Goal: Communication & Community: Answer question/provide support

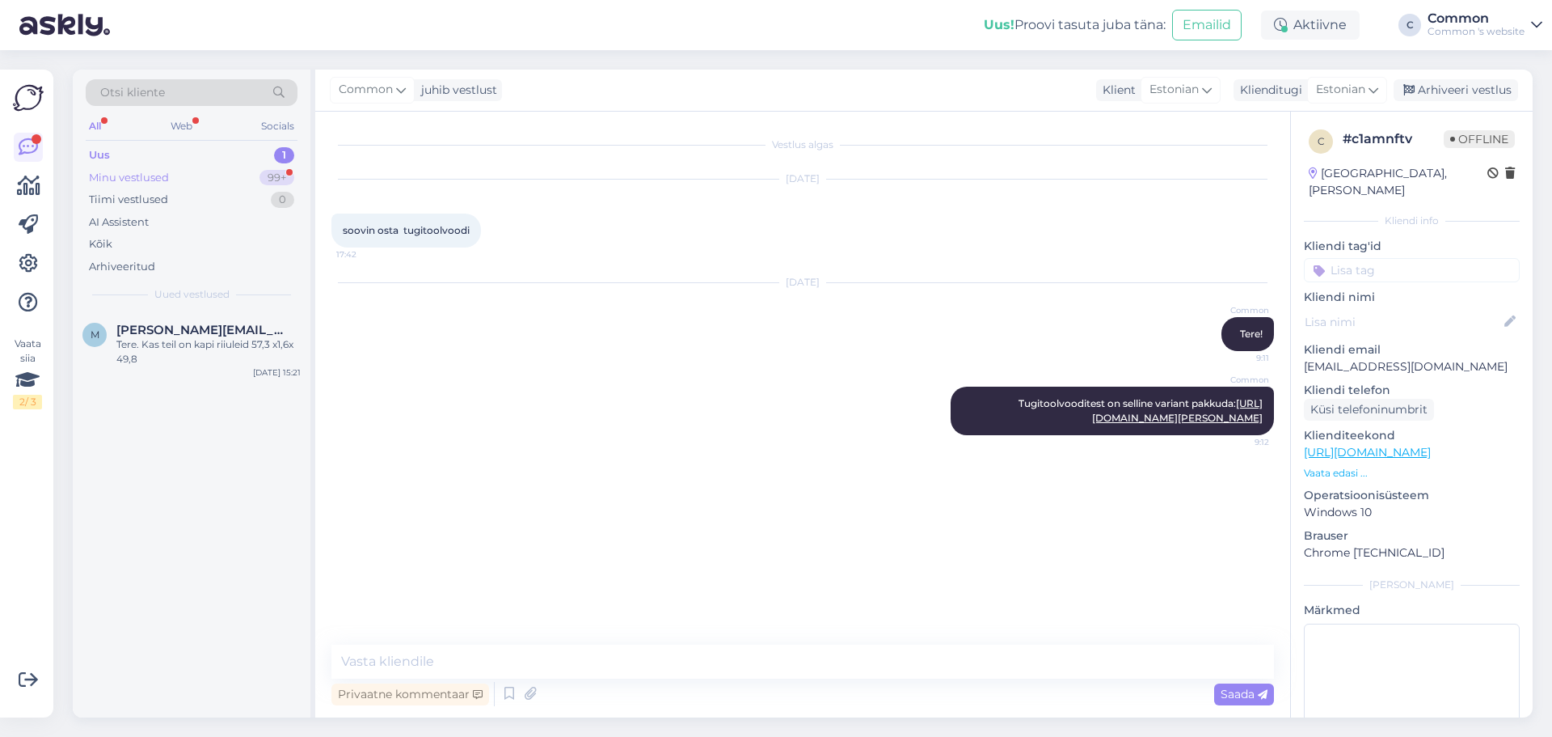
click at [137, 174] on div "Minu vestlused" at bounding box center [129, 178] width 80 height 16
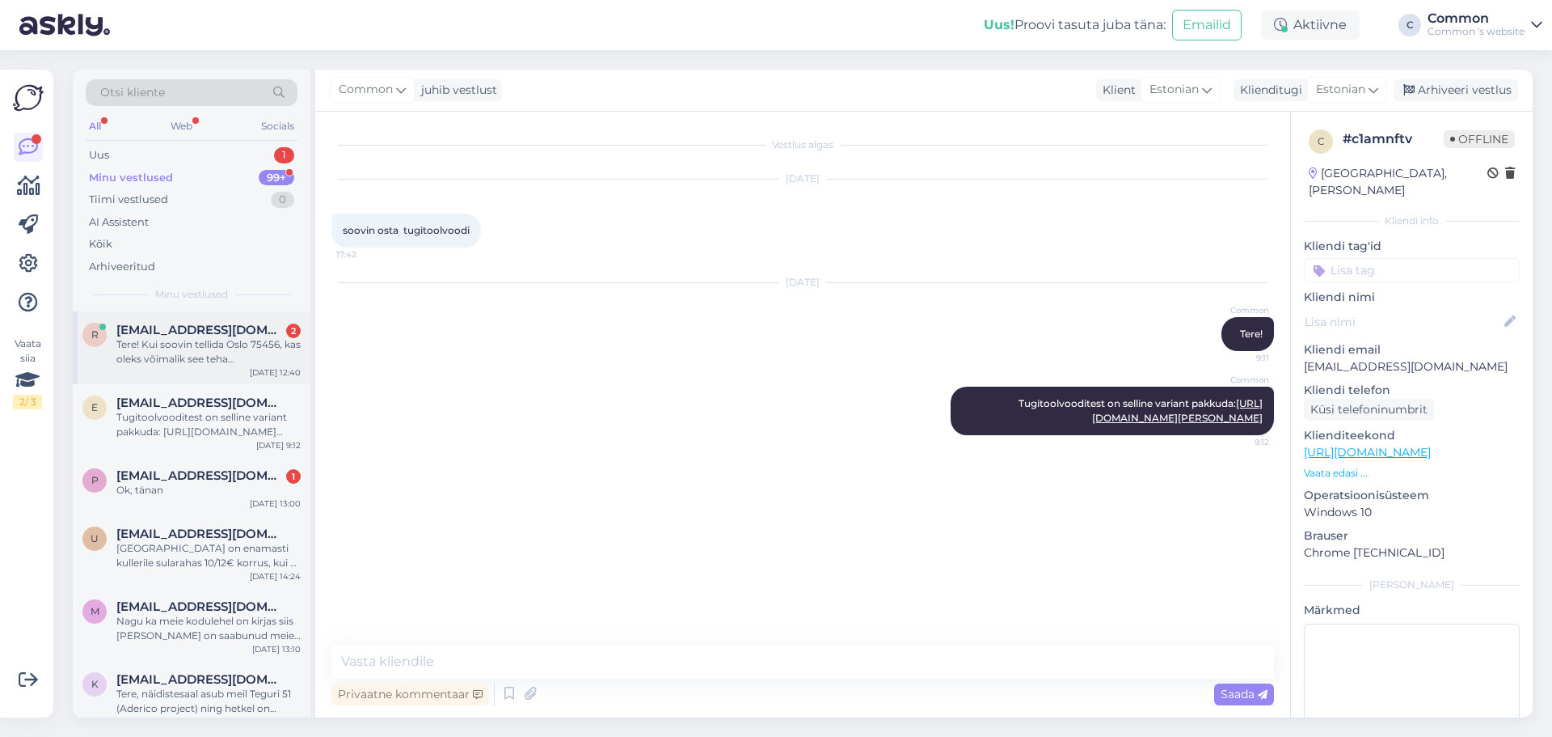
click at [174, 345] on div "Tere! Kui soovin tellida Oslo 75456, kas oleks võimalik see teha [PERSON_NAME] …" at bounding box center [208, 351] width 184 height 29
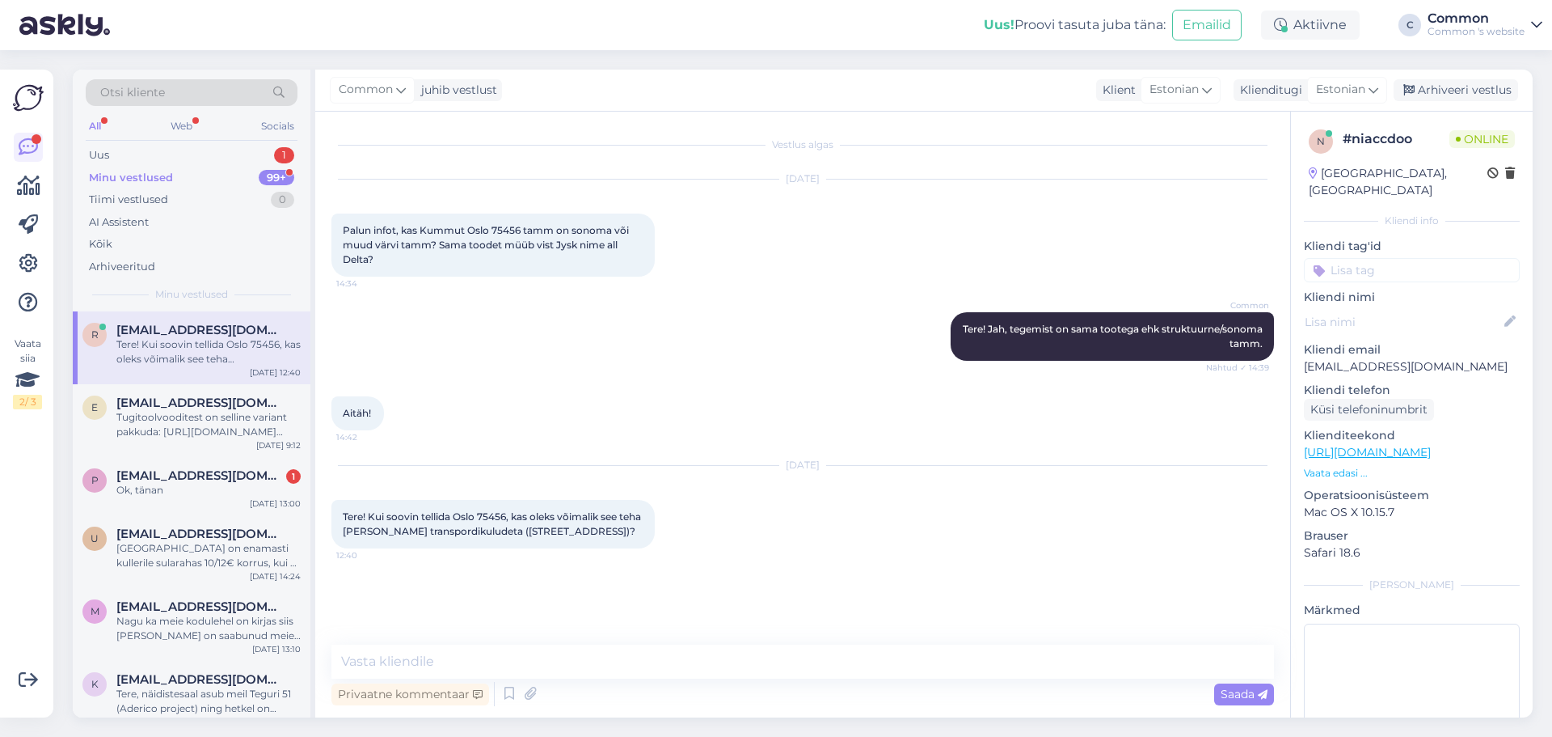
click at [488, 513] on span "Tere! Kui soovin tellida Oslo 75456, kas oleks võimalik see teha [PERSON_NAME] …" at bounding box center [493, 523] width 301 height 27
copy span "75456"
click at [614, 652] on textarea at bounding box center [802, 661] width 943 height 34
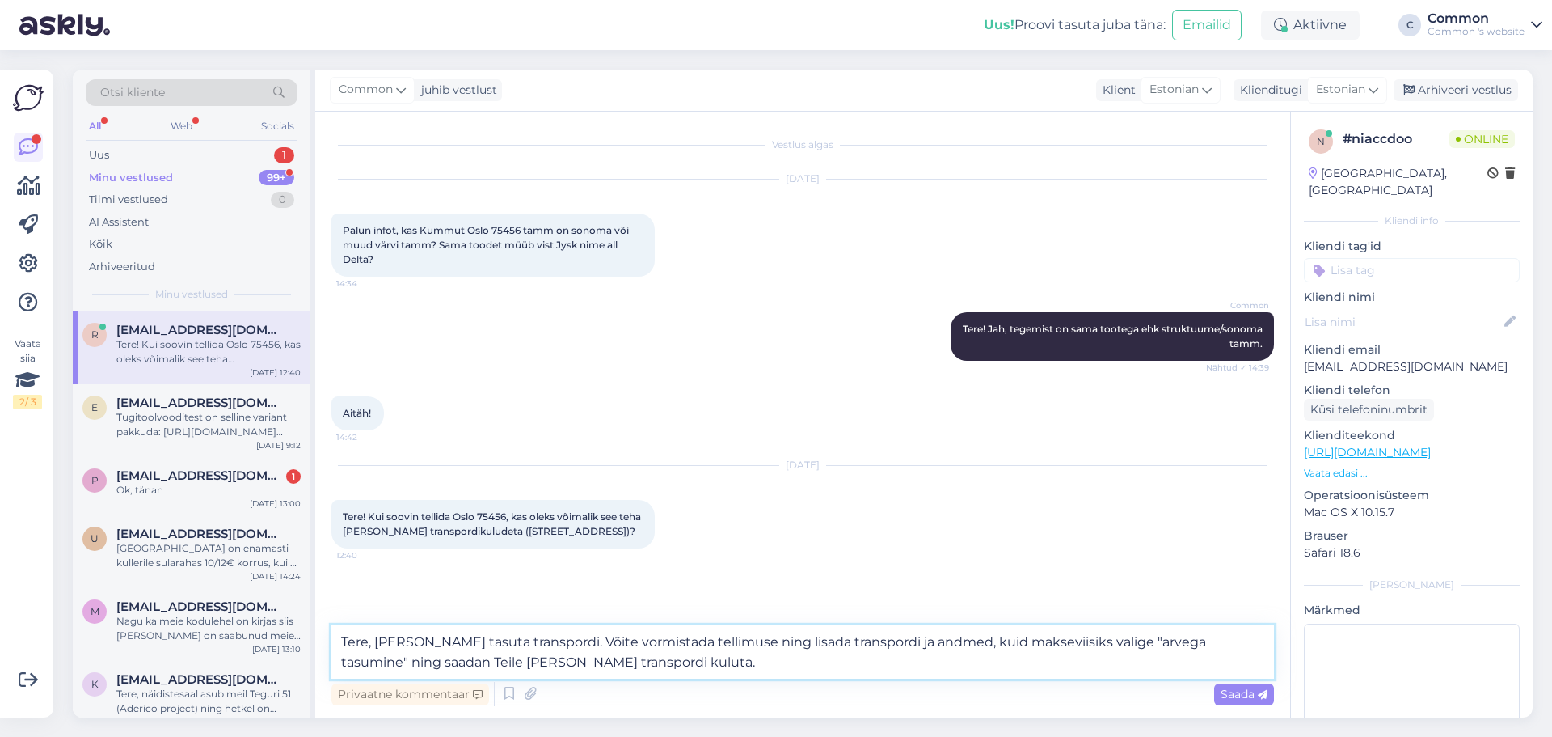
click at [693, 669] on textarea "Tere, [PERSON_NAME] tasuta transpordi. Võite vormistada tellimuse ning lisada t…" at bounding box center [802, 651] width 943 height 53
click at [454, 640] on textarea "Tere, [PERSON_NAME] tasuta transpordi. Võite vormistada tellimuse ning lisada t…" at bounding box center [802, 651] width 943 height 53
click at [771, 657] on textarea "Tere, [PERSON_NAME] erandkorras tasuta transpordi. Võite vormistada tellimuse n…" at bounding box center [802, 651] width 943 height 53
click at [764, 638] on textarea "Tere, [PERSON_NAME] erandkorras tasuta transpordi. Võite vormistada tellimuse n…" at bounding box center [802, 651] width 943 height 53
click at [1003, 636] on textarea "Tere, [PERSON_NAME] erandkorras tasuta transpordi. Võite vormistada meie kodule…" at bounding box center [802, 651] width 943 height 53
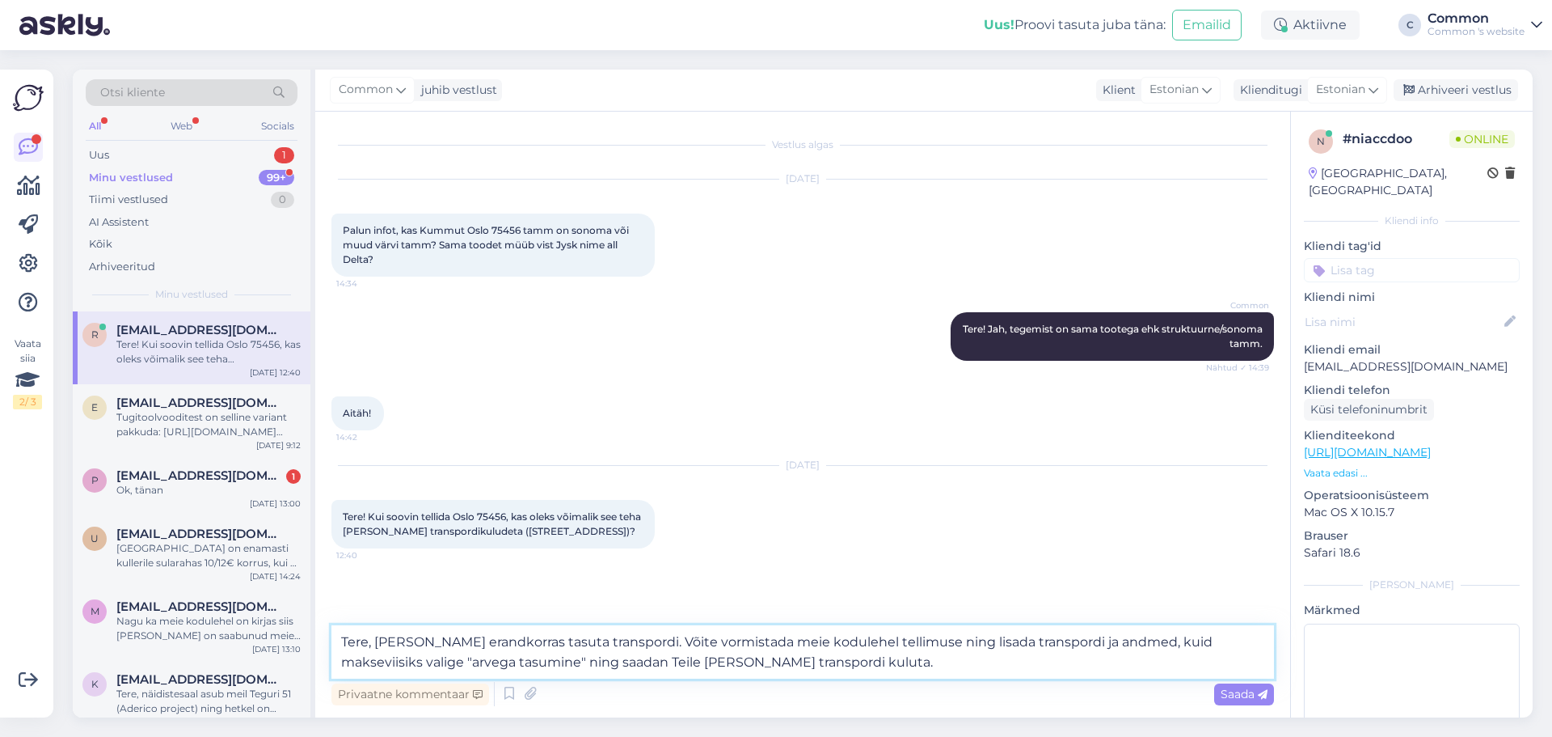
click at [940, 656] on textarea "Tere, [PERSON_NAME] erandkorras tasuta transpordi. Võite vormistada meie kodule…" at bounding box center [802, 651] width 943 height 53
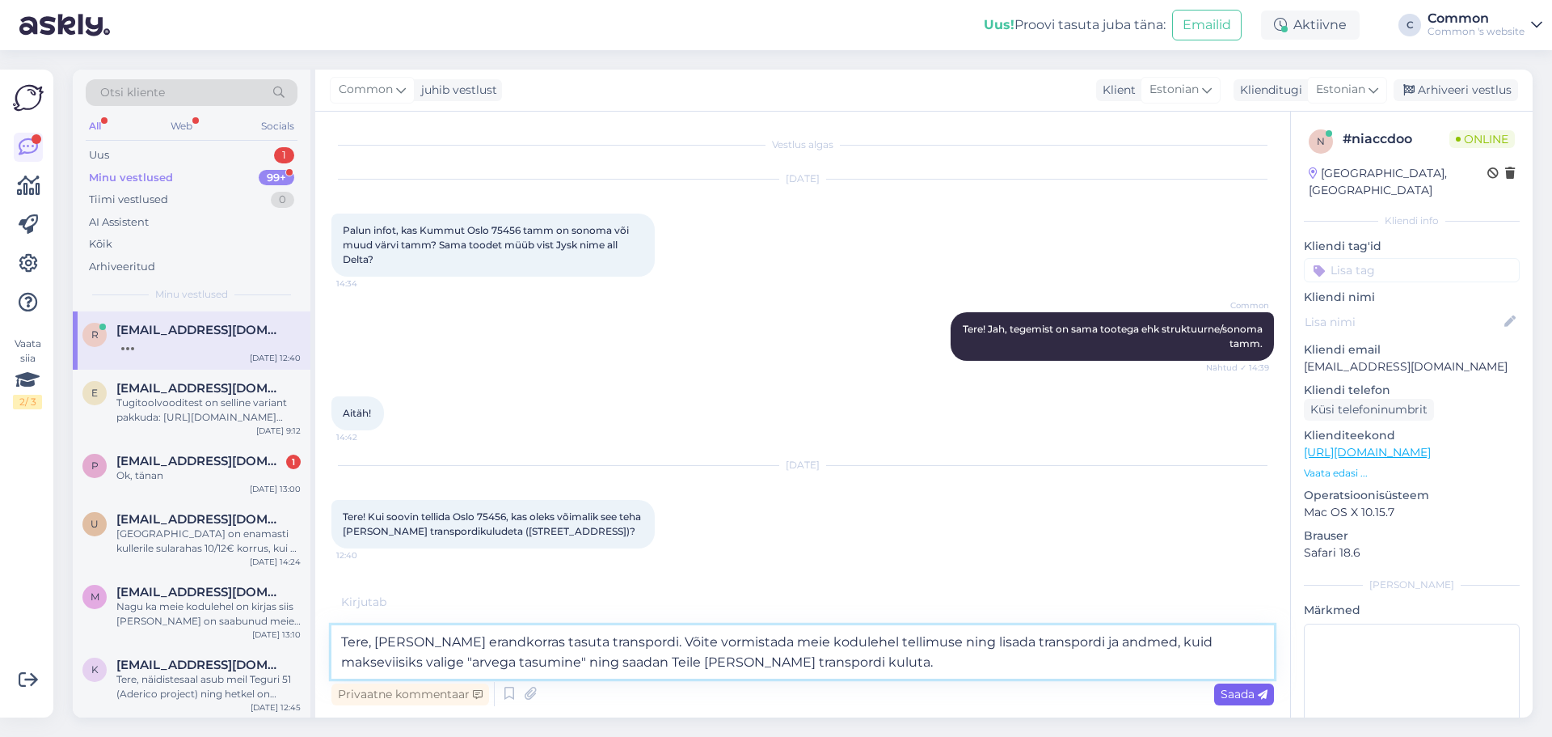
type textarea "Tere, [PERSON_NAME] erandkorras tasuta transpordi. Võite vormistada meie kodule…"
click at [1237, 696] on span "Saada" at bounding box center [1244, 693] width 47 height 15
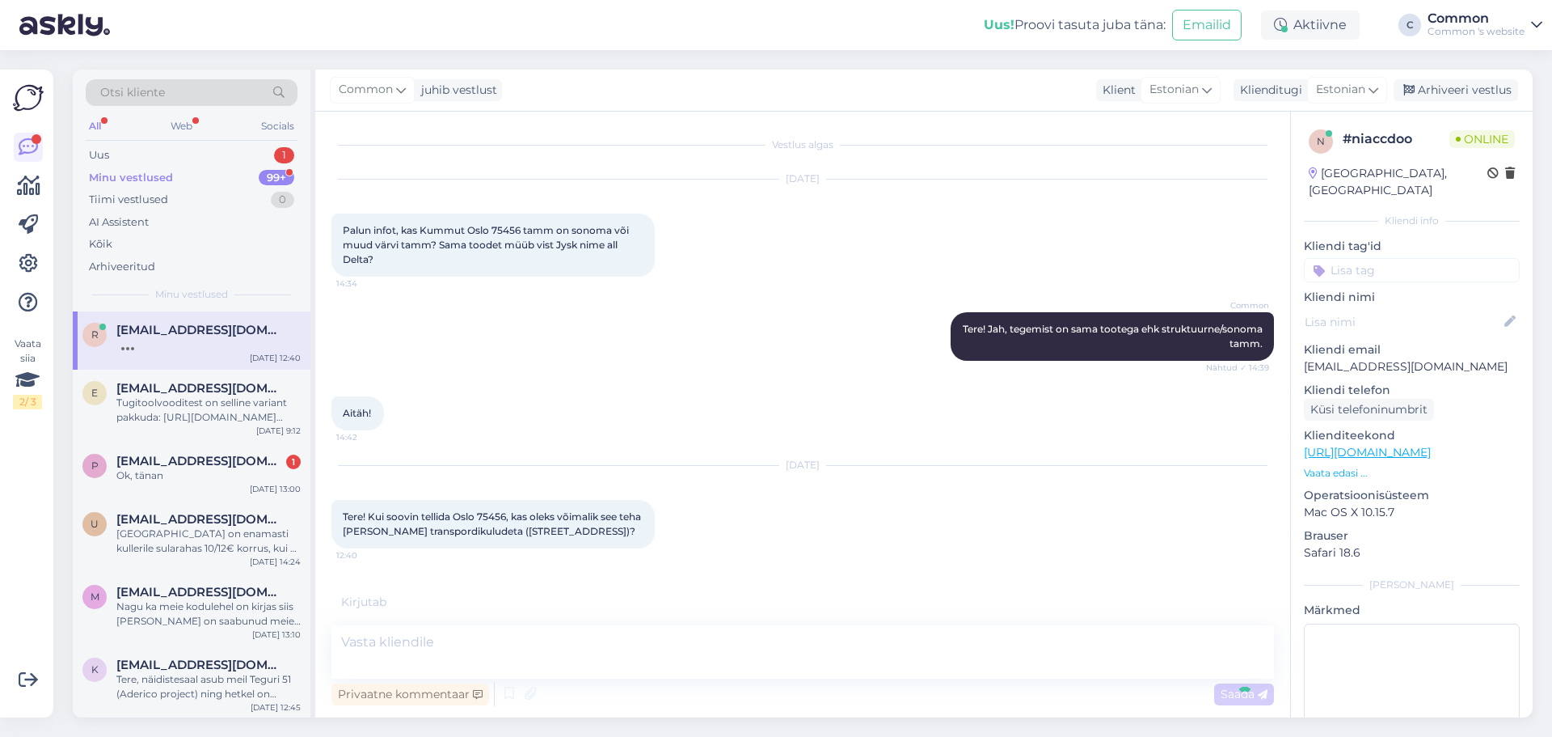
scroll to position [49, 0]
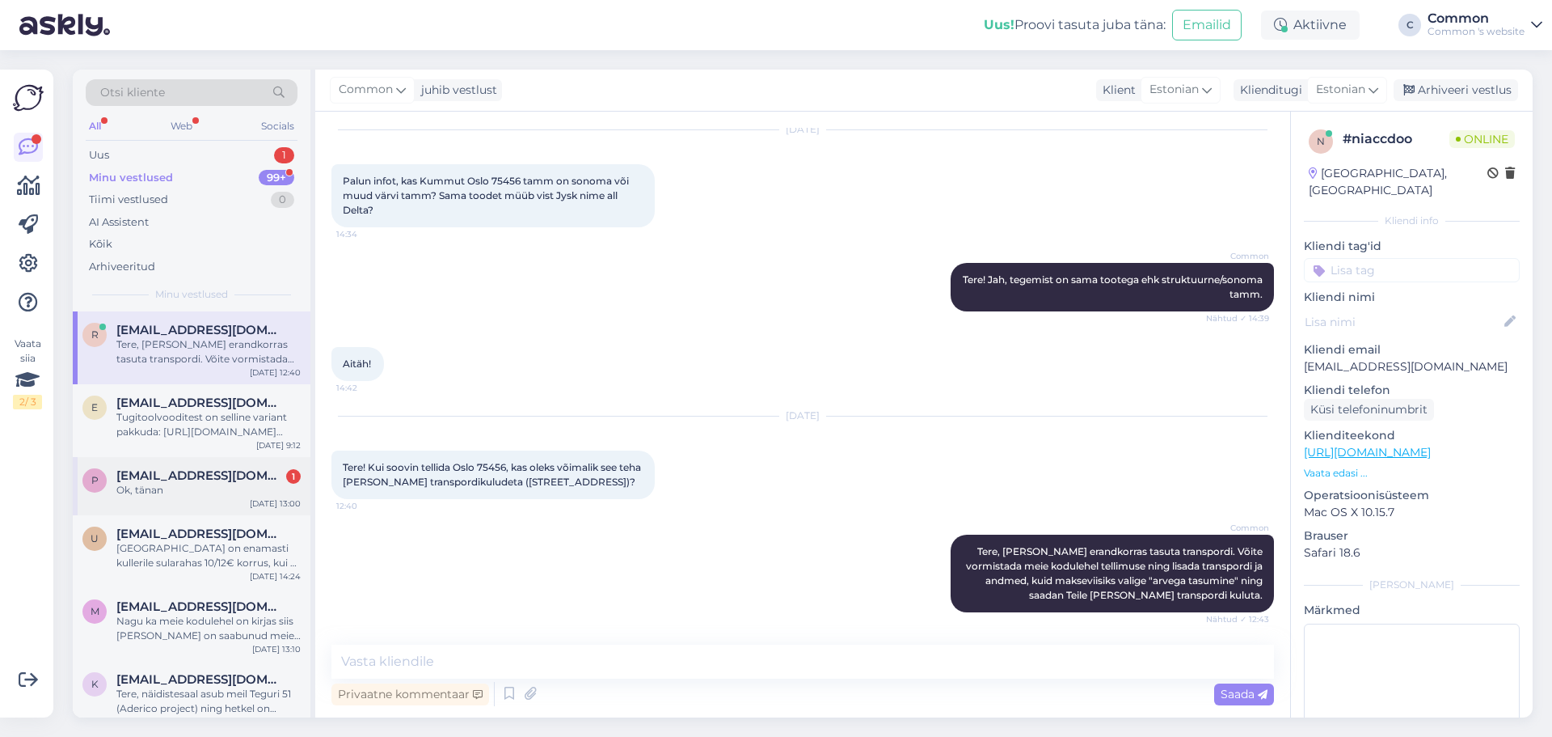
click at [252, 501] on div "[DATE] 13:00" at bounding box center [275, 503] width 51 height 12
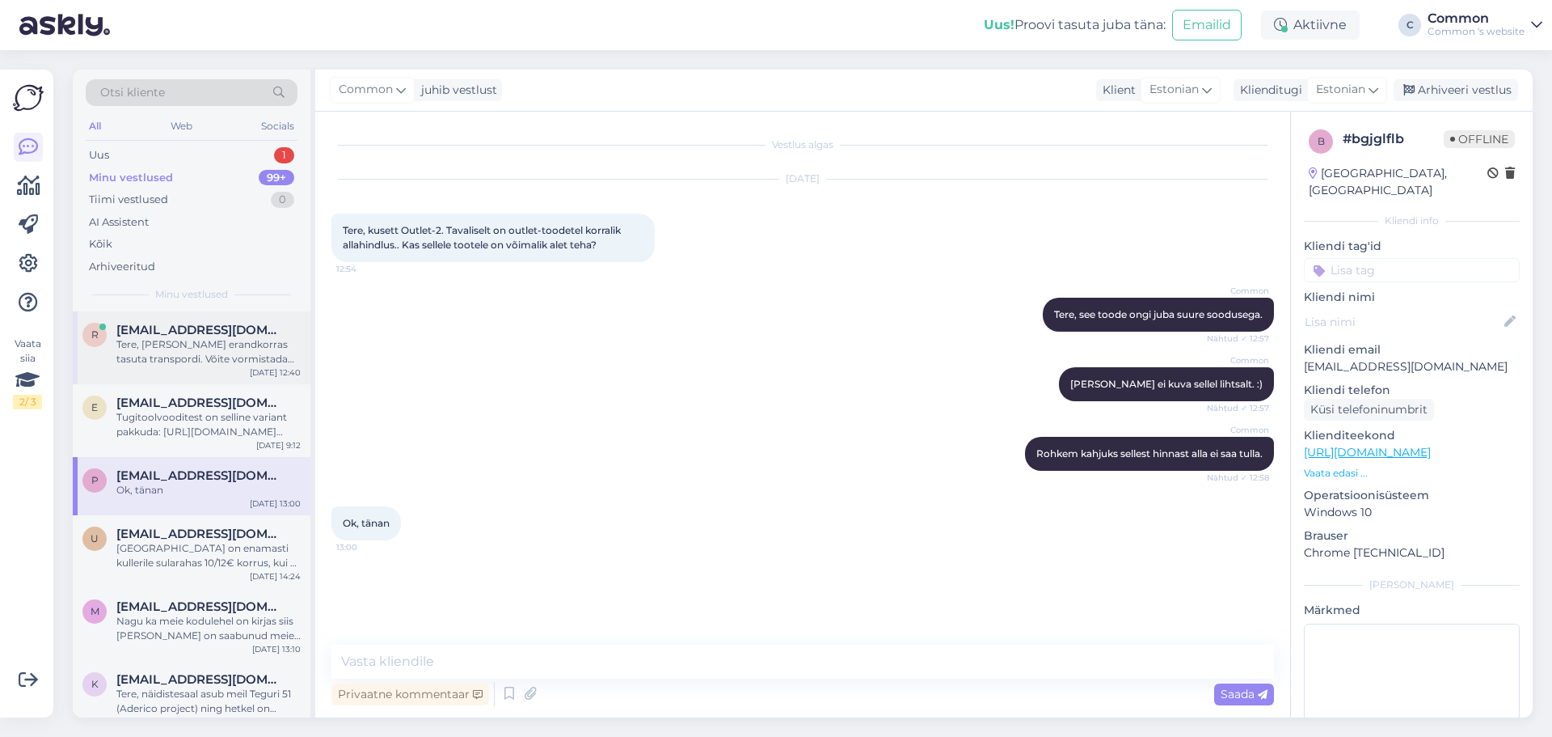
click at [213, 352] on div "Tere, [PERSON_NAME] erandkorras tasuta transpordi. Võite vormistada meie kodule…" at bounding box center [208, 351] width 184 height 29
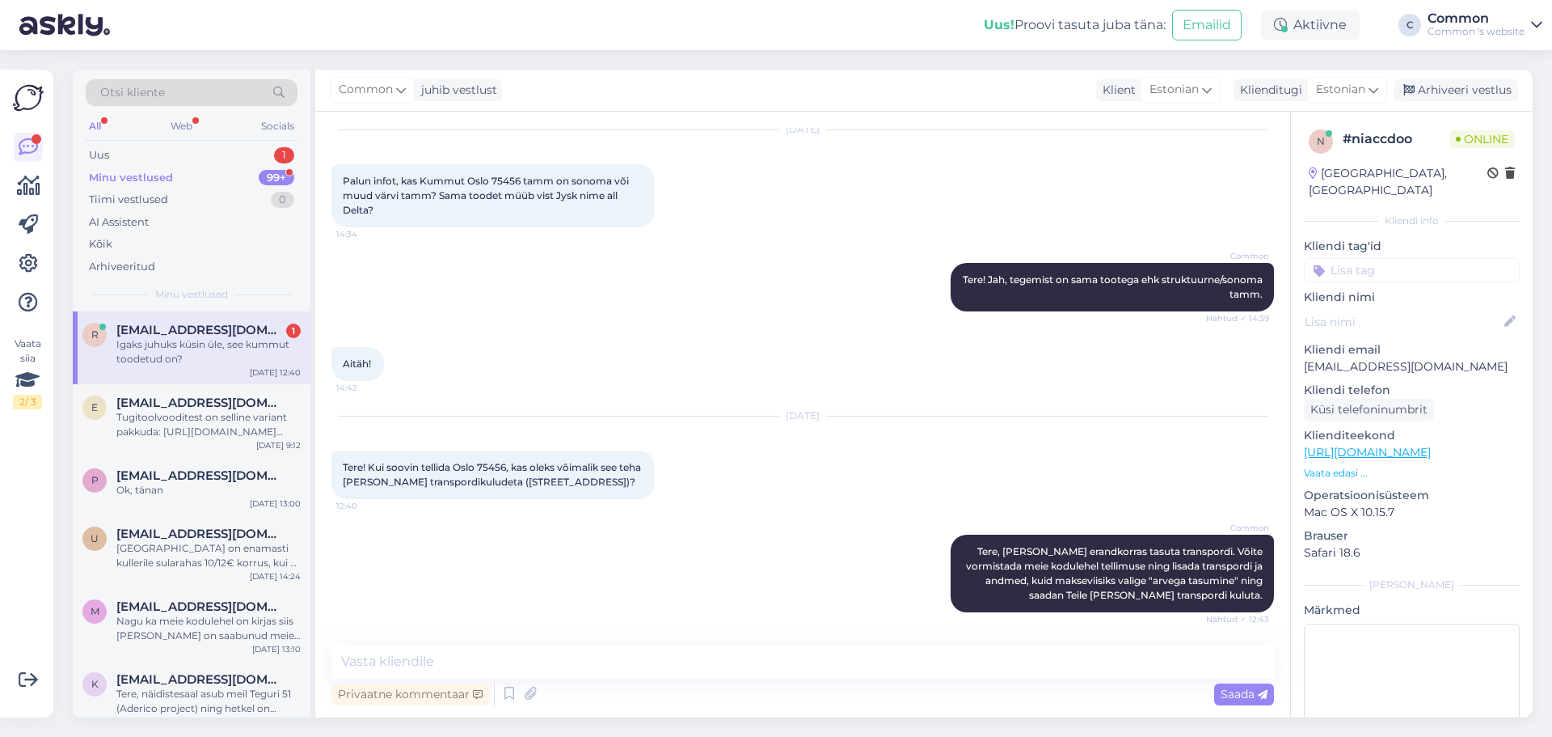
scroll to position [119, 0]
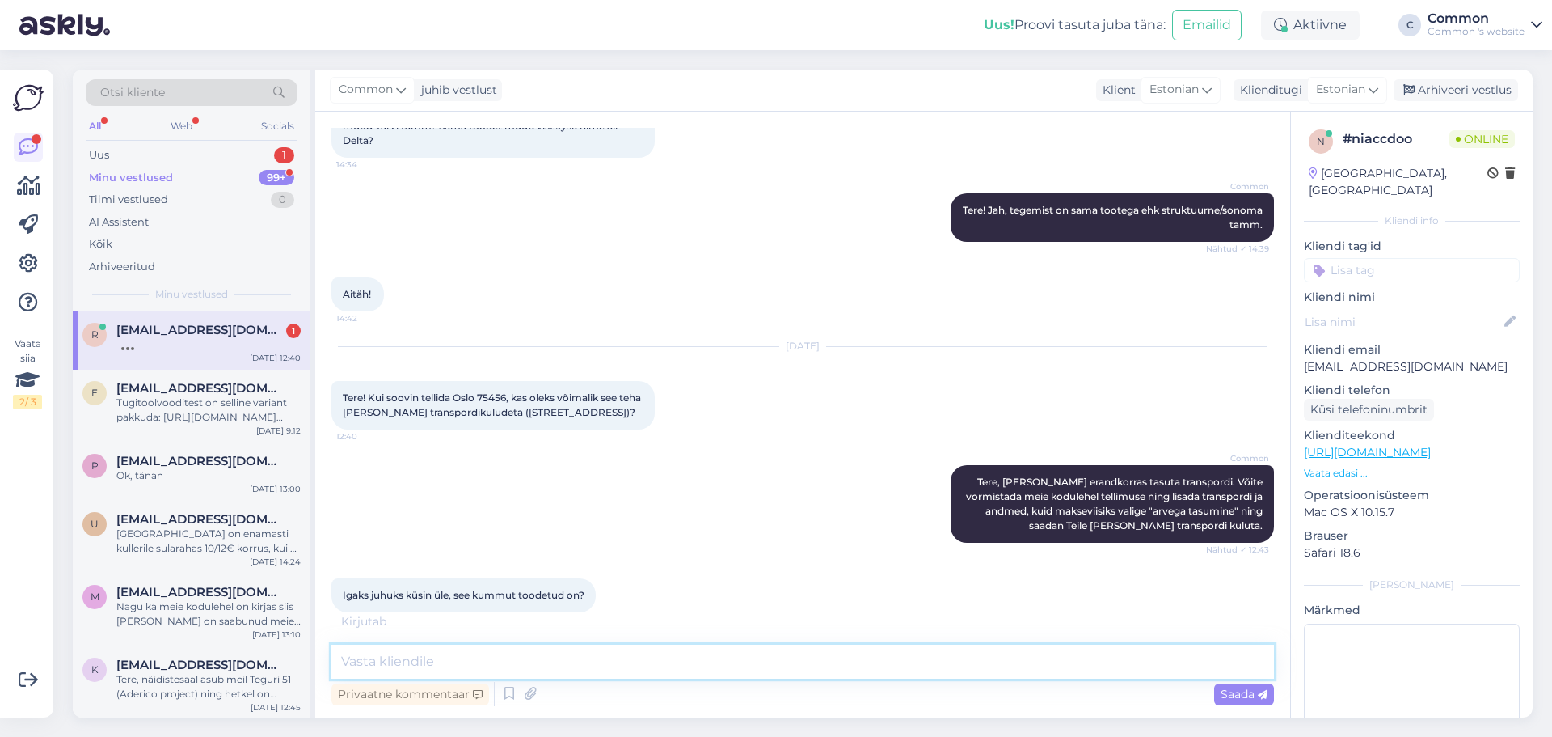
click at [605, 669] on textarea at bounding box center [802, 661] width 943 height 34
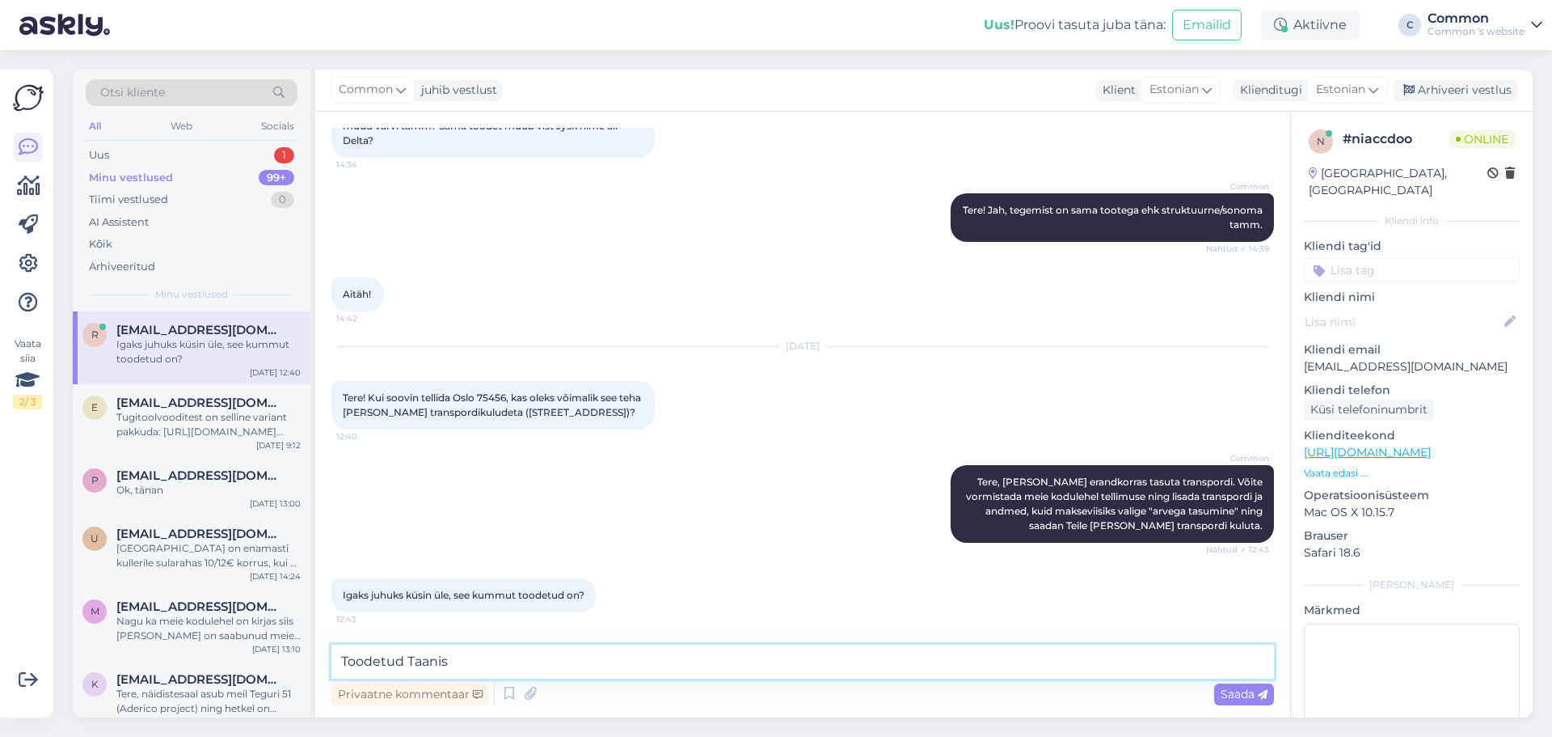
type textarea "Toodetud Taanis."
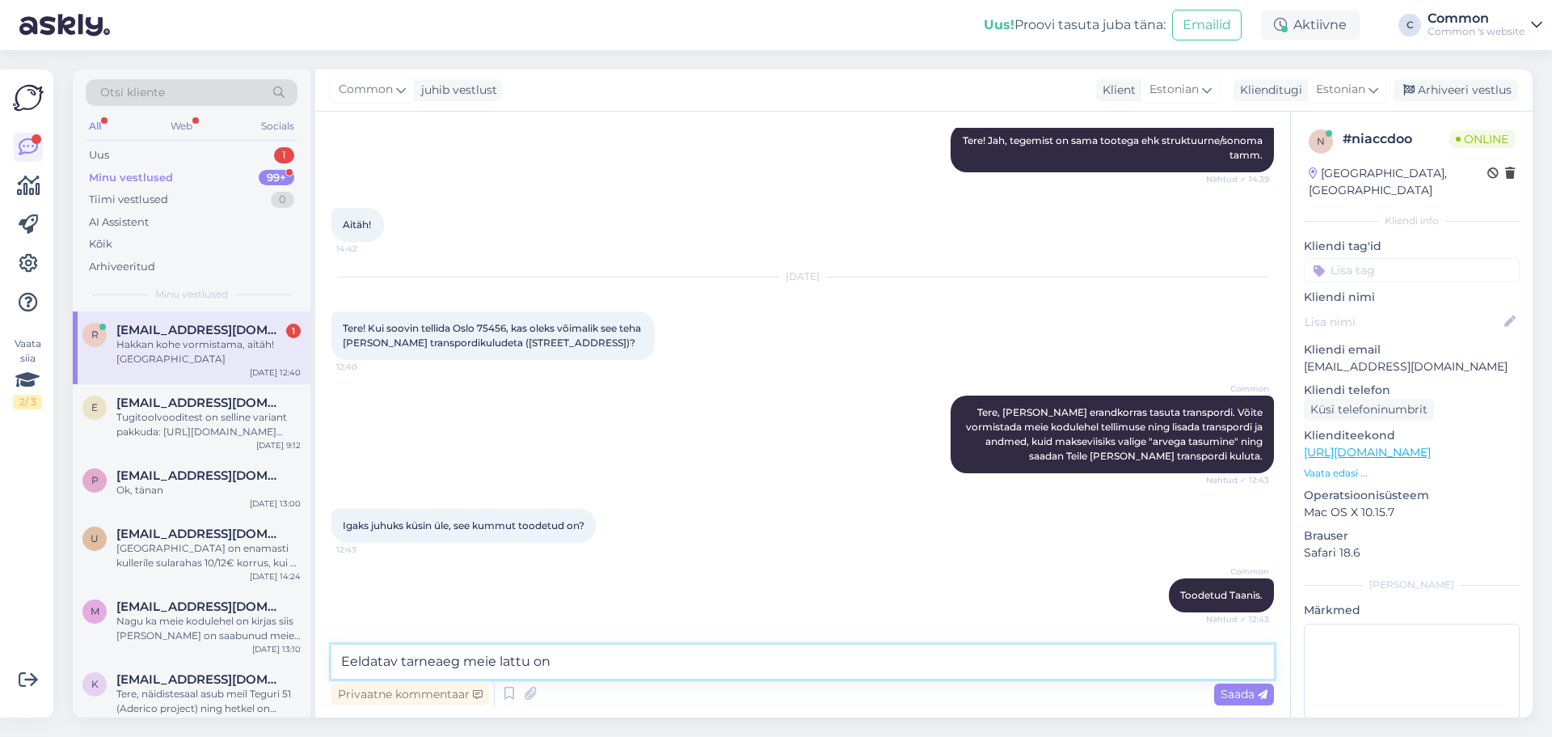
scroll to position [258, 0]
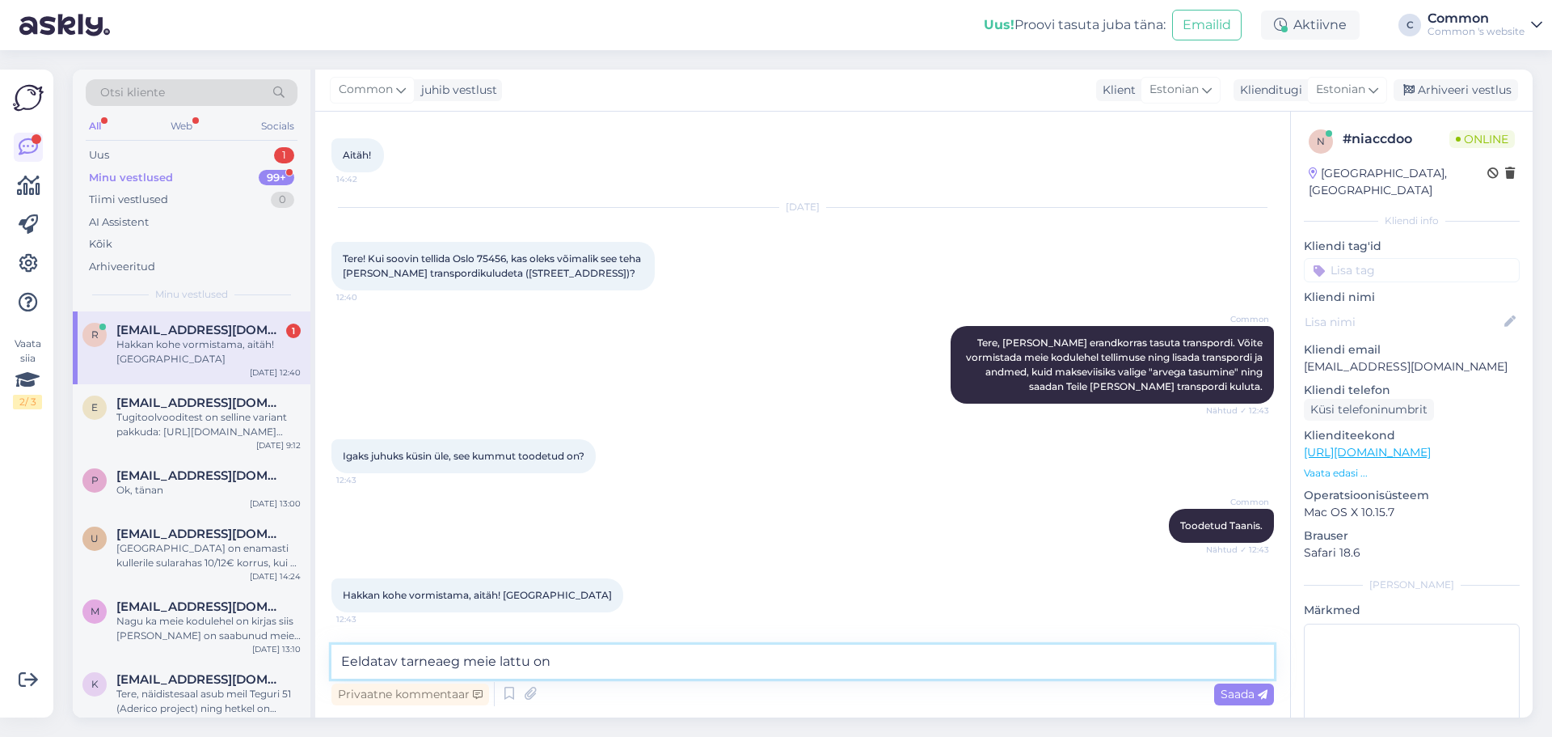
paste textarea "vahemikus [DATE] - [DATE]"
type textarea "Eeldatav tarneaeg meie lattu on vahemikus [DATE] - [DATE]."
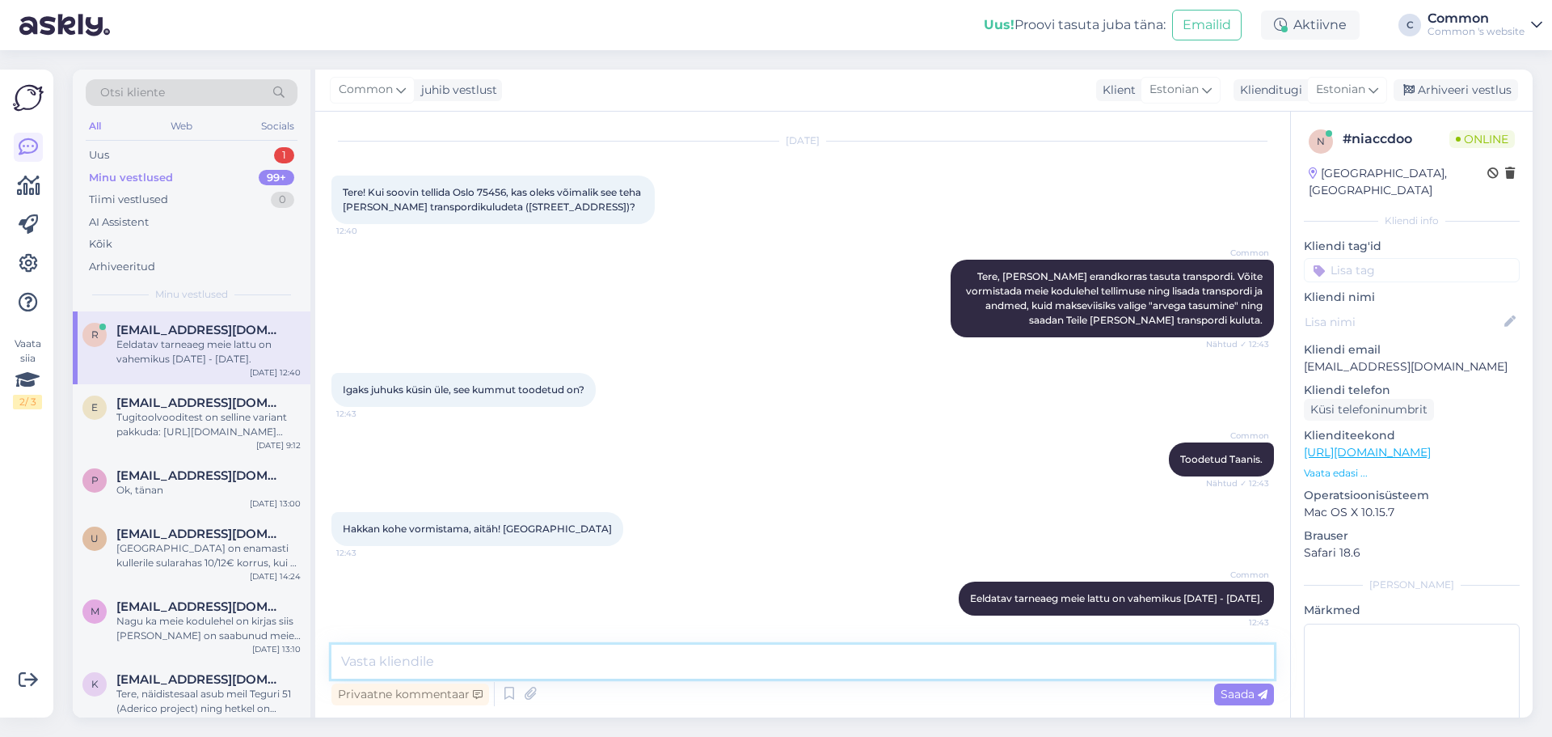
scroll to position [342, 0]
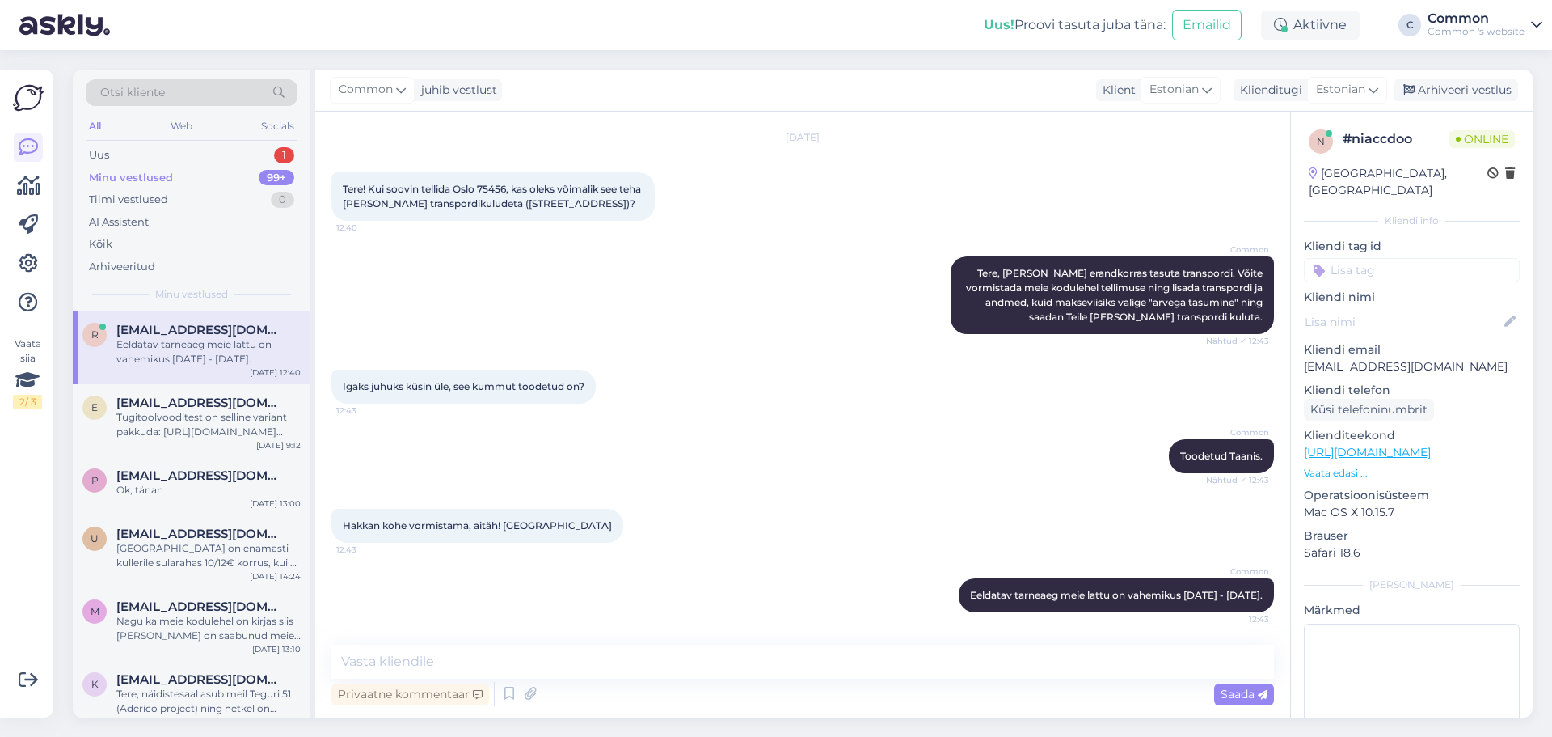
click at [521, 519] on span "Hakkan kohe vormistama, aitäh! [GEOGRAPHIC_DATA]" at bounding box center [477, 525] width 269 height 12
copy div "Riho 12:43"
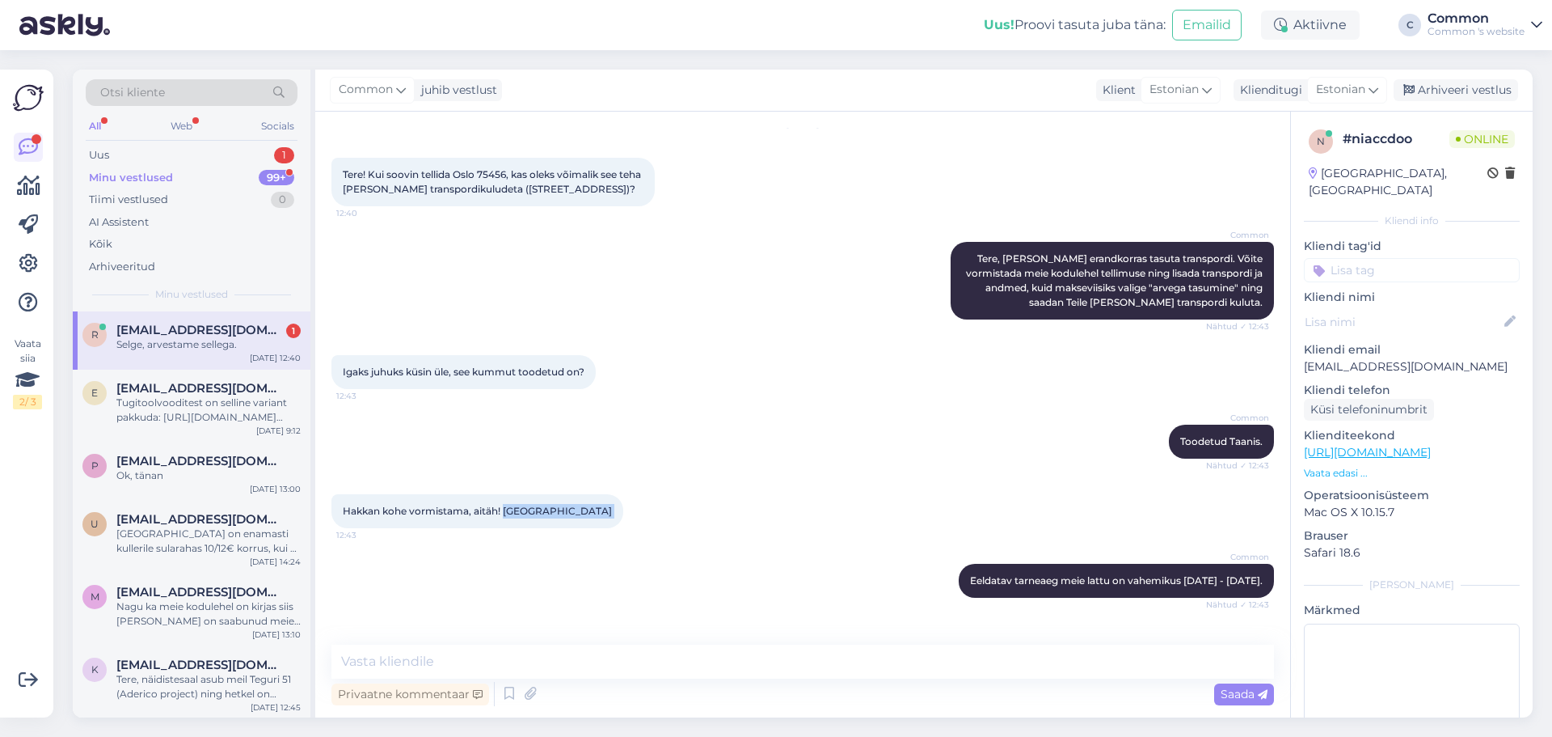
scroll to position [412, 0]
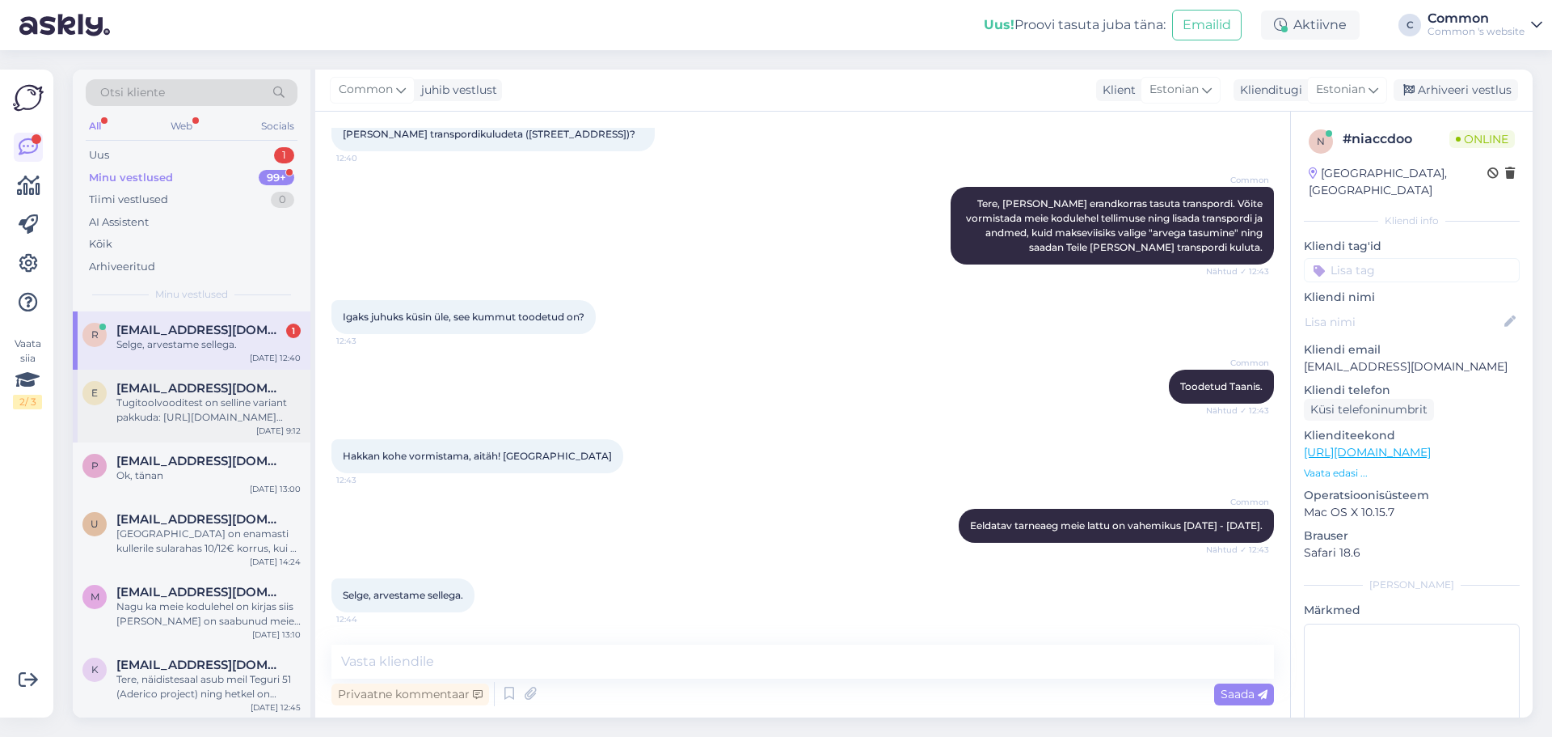
click at [196, 400] on div "Tugitoolvooditest on selline variant pakkuda: [URL][DOMAIN_NAME][PERSON_NAME]" at bounding box center [208, 409] width 184 height 29
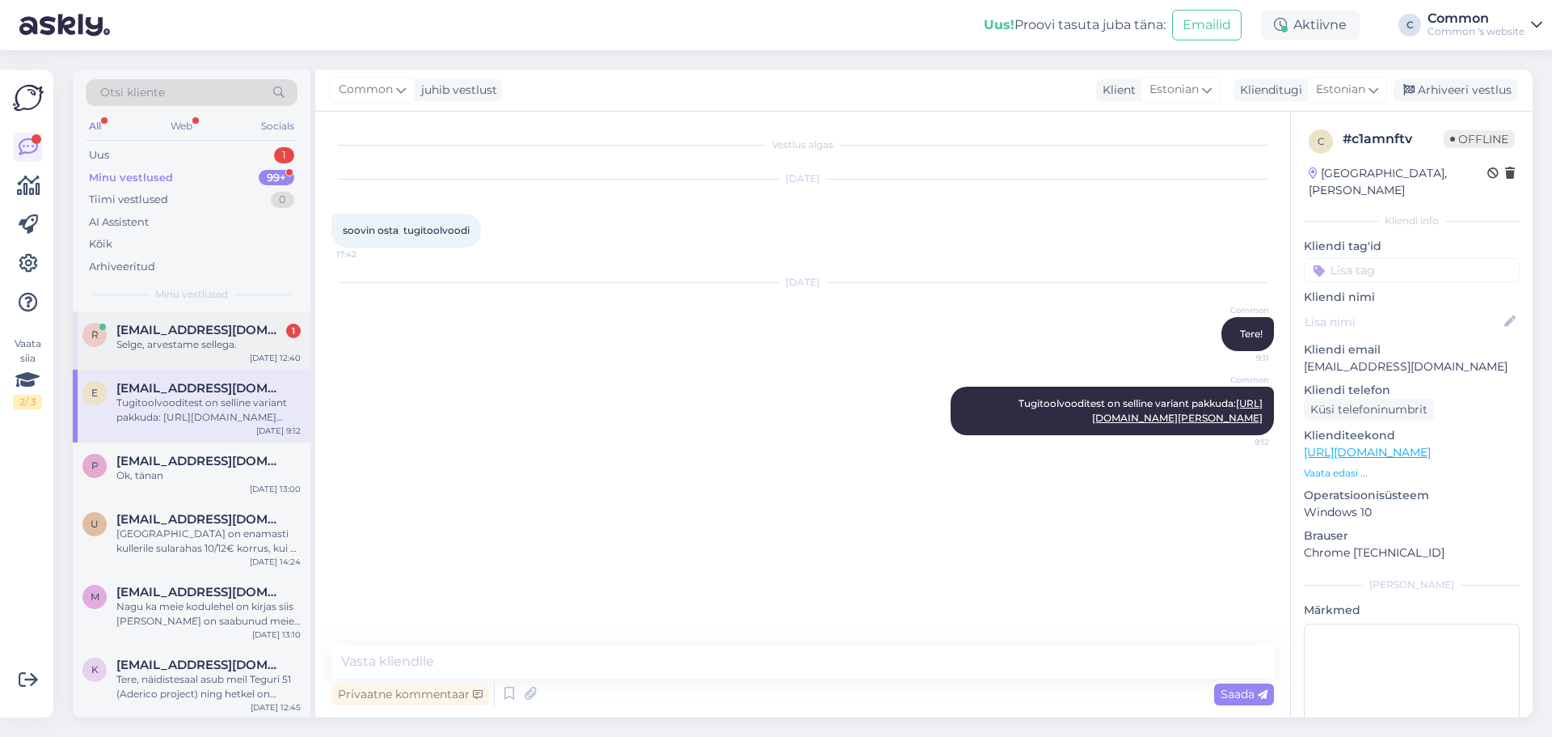
click at [201, 340] on div "Selge, arvestame sellega." at bounding box center [208, 344] width 184 height 15
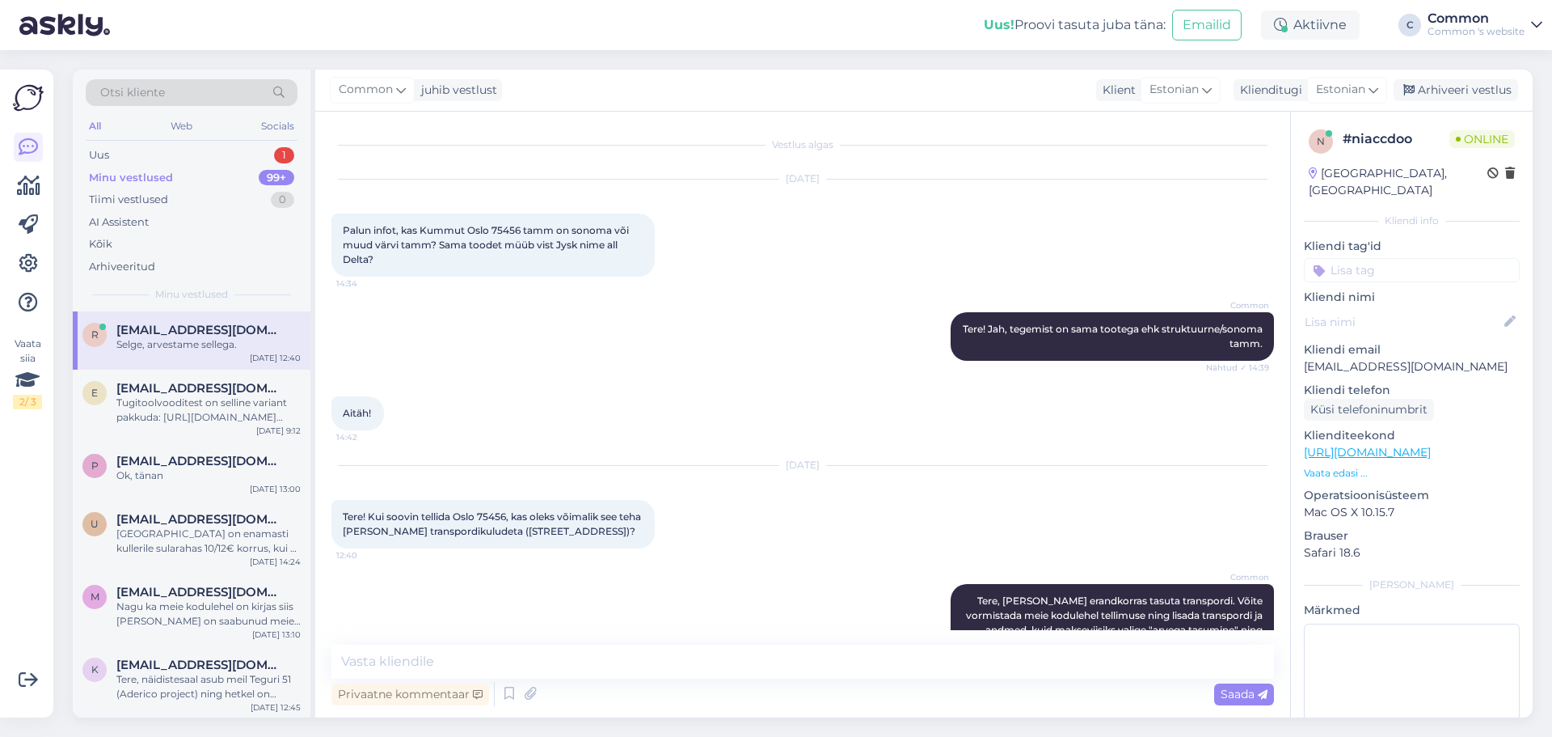
scroll to position [320, 0]
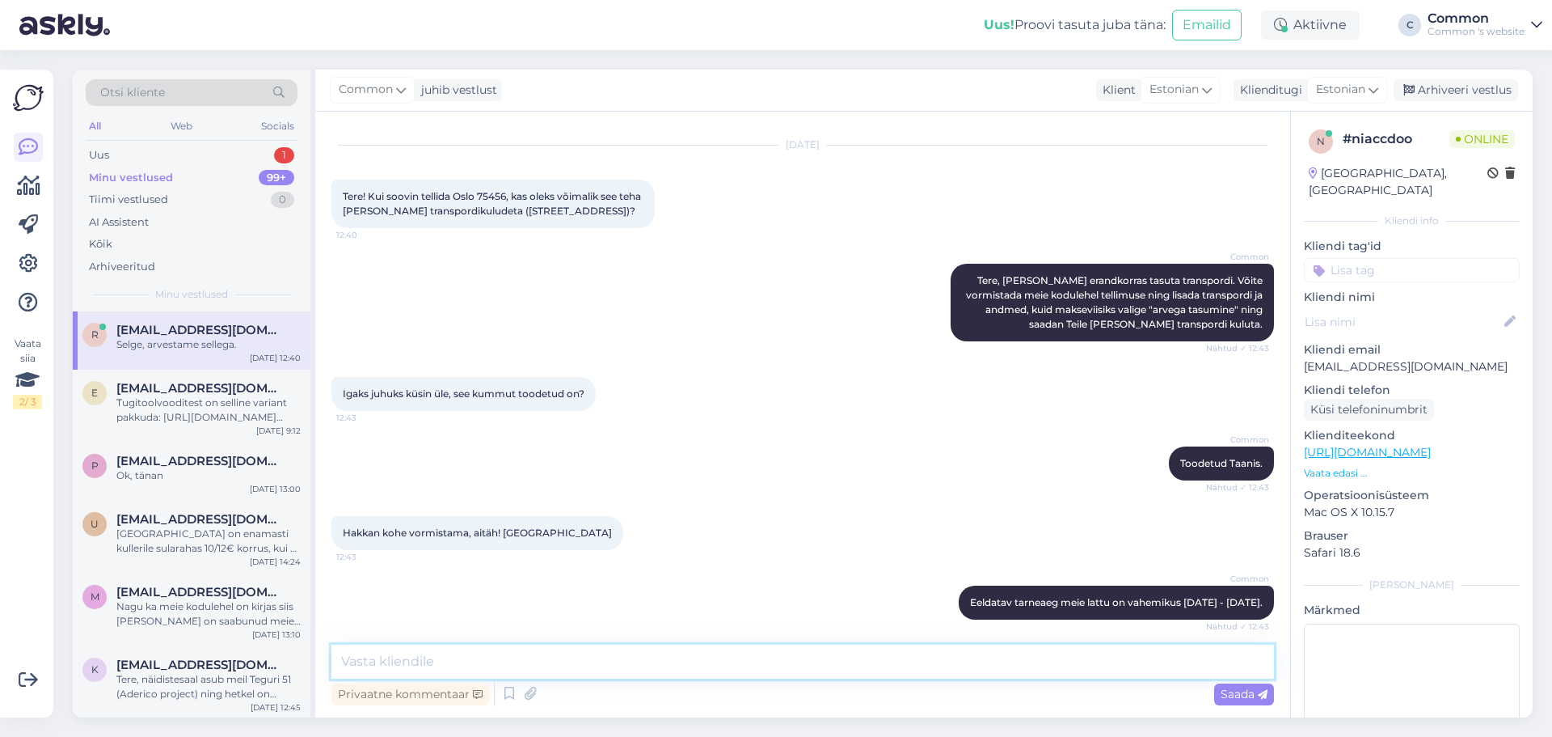
click at [608, 657] on textarea at bounding box center [802, 661] width 943 height 34
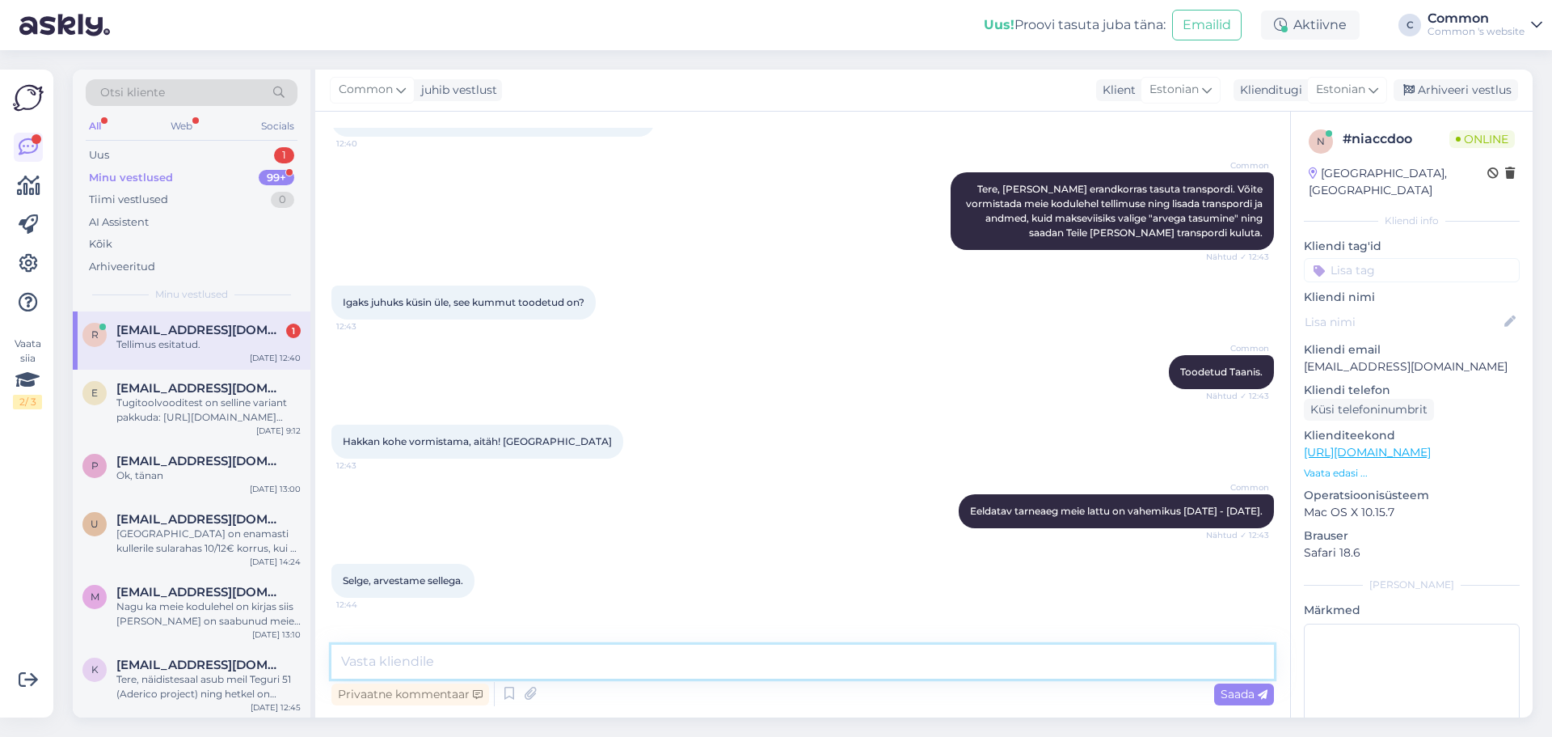
scroll to position [481, 0]
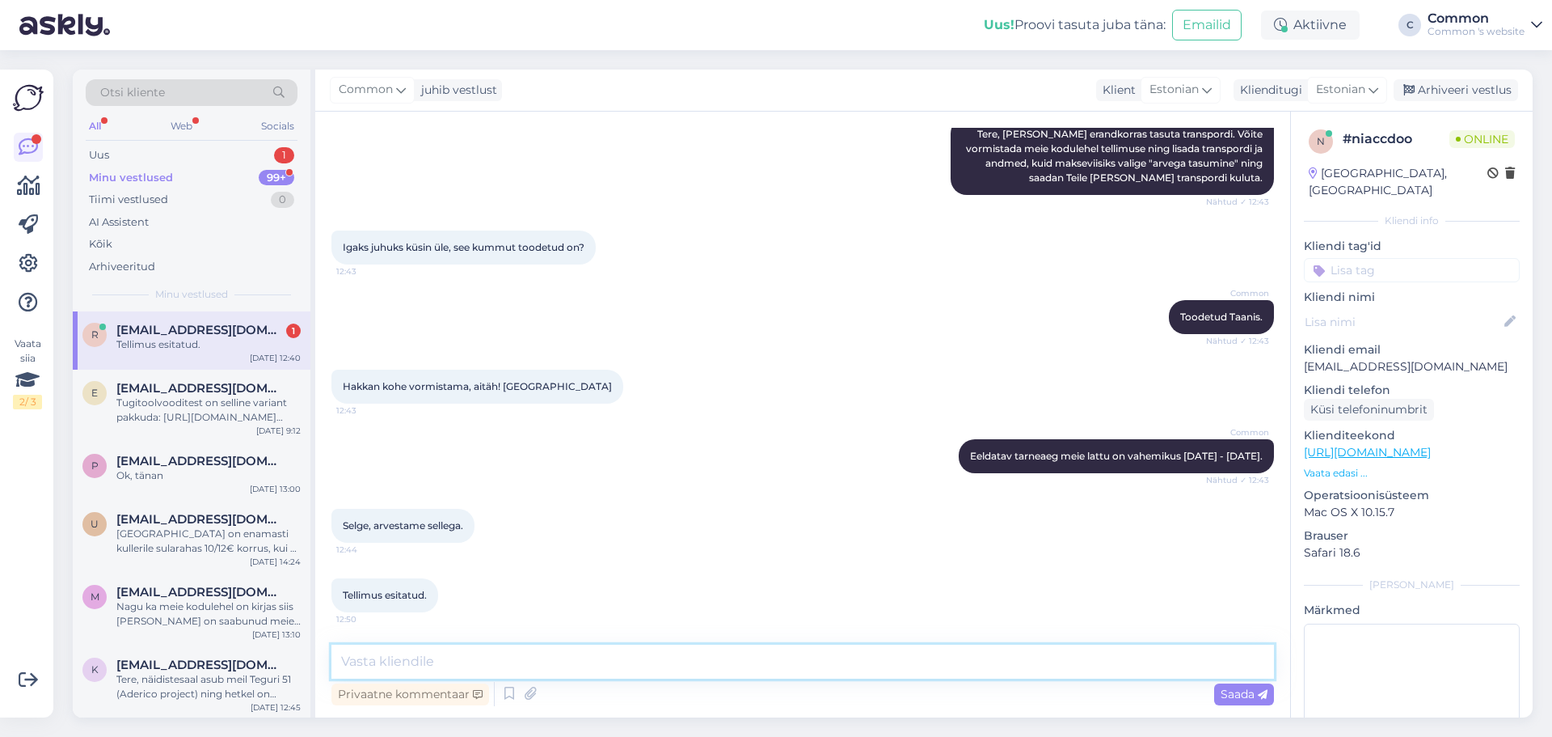
click at [702, 659] on textarea at bounding box center [802, 661] width 943 height 34
type textarea "Aitäh!"
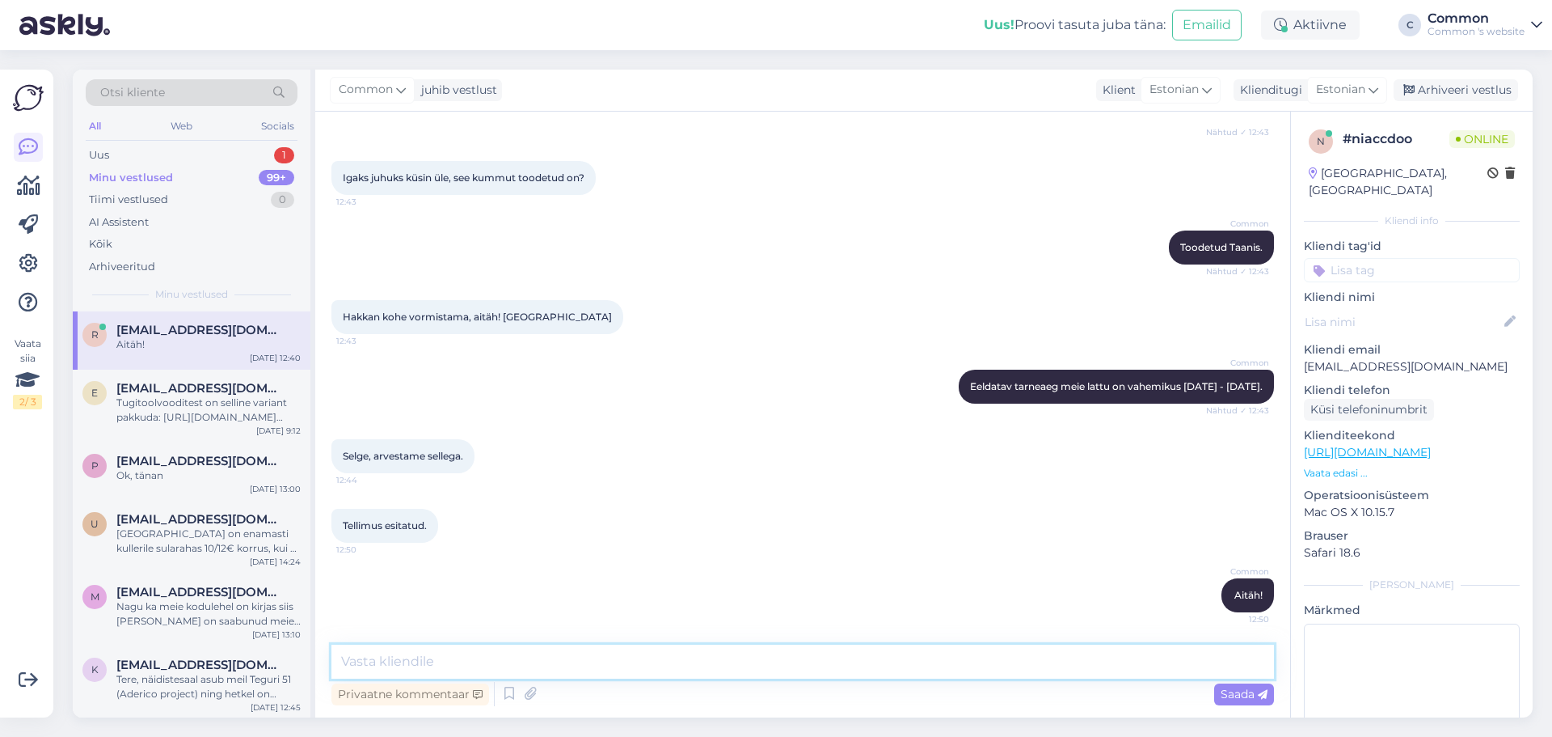
click at [593, 668] on textarea at bounding box center [802, 661] width 943 height 34
type textarea "Saadame [PERSON_NAME] pärast [PERSON_NAME] päeva jätku!"
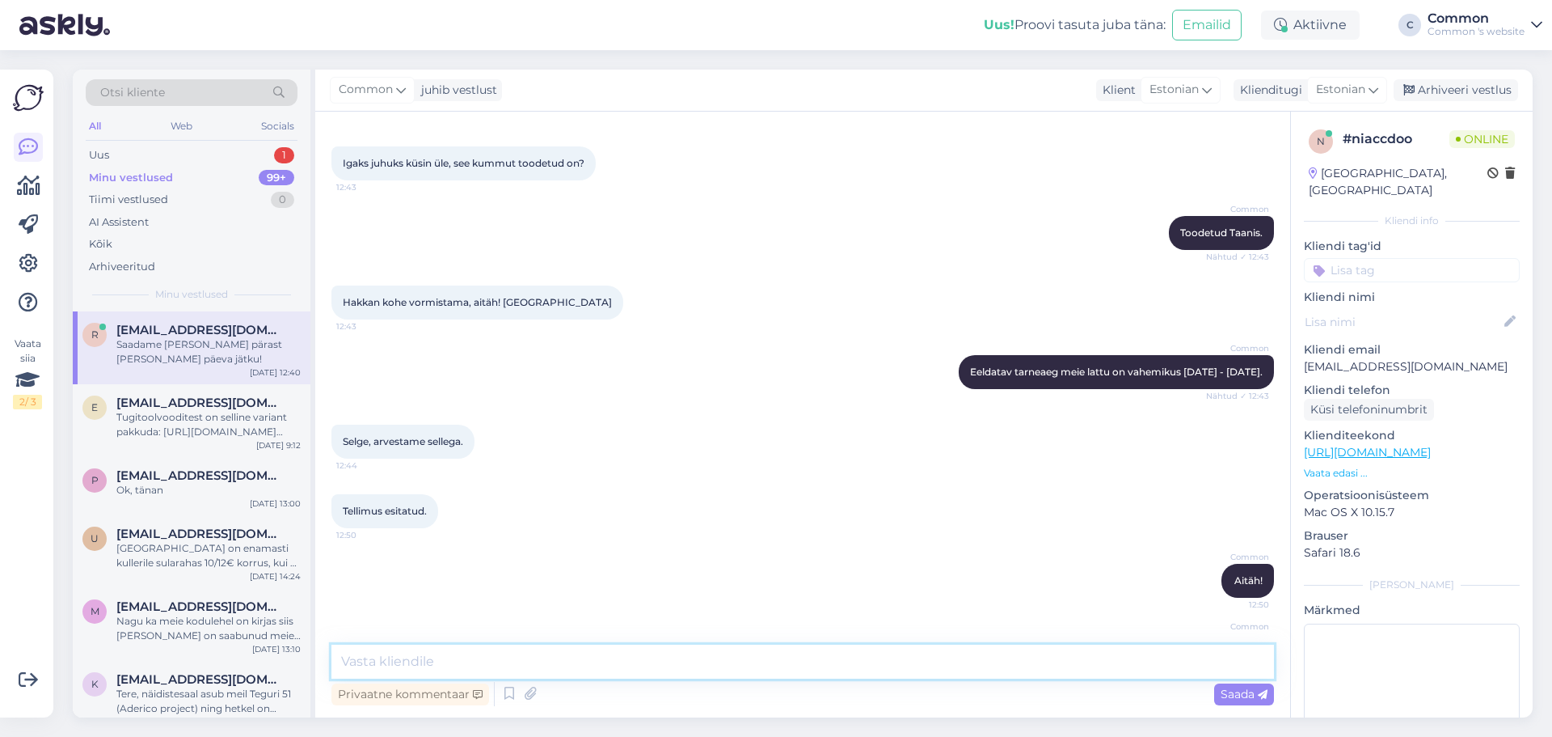
scroll to position [620, 0]
